Goal: Find specific page/section: Find specific page/section

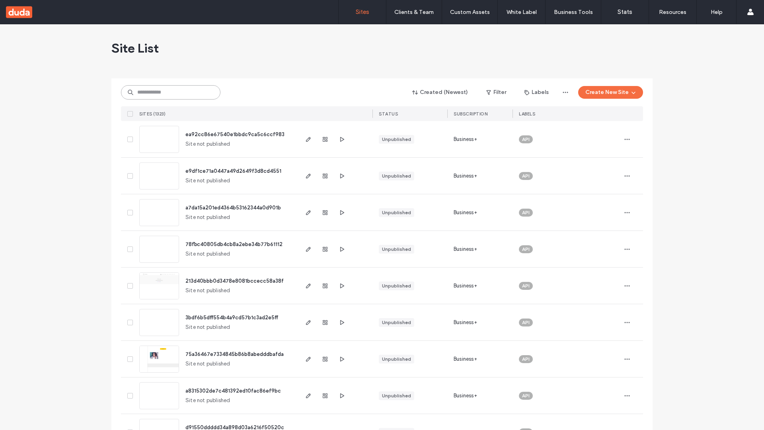
click at [171, 92] on input at bounding box center [170, 92] width 99 height 14
type input "**********"
click at [235, 134] on span "ea92cc86e67540e1bbdc9ca5c6ccf983" at bounding box center [234, 134] width 99 height 6
